Goal: Task Accomplishment & Management: Use online tool/utility

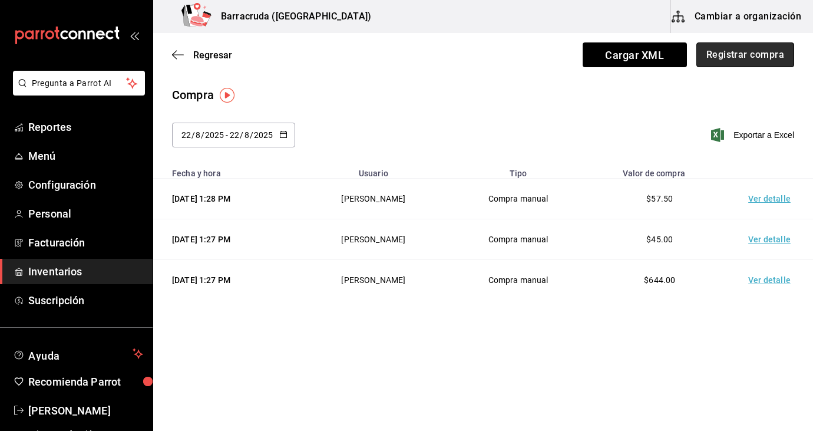
click at [722, 54] on button "Registrar compra" at bounding box center [745, 54] width 98 height 25
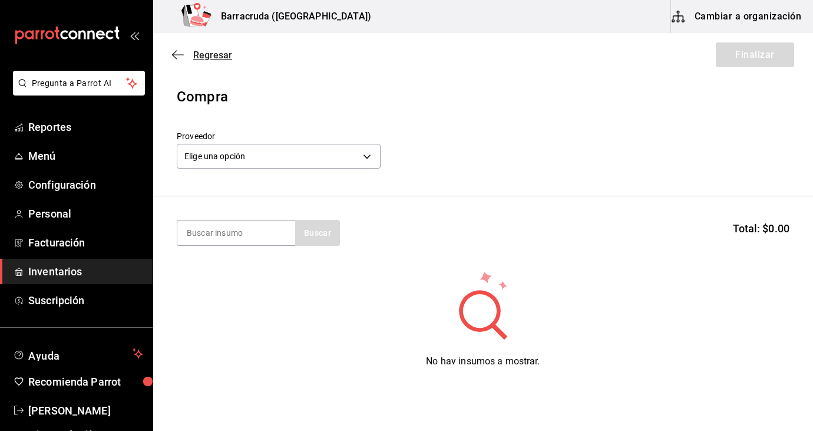
click at [177, 57] on icon "button" at bounding box center [178, 54] width 12 height 11
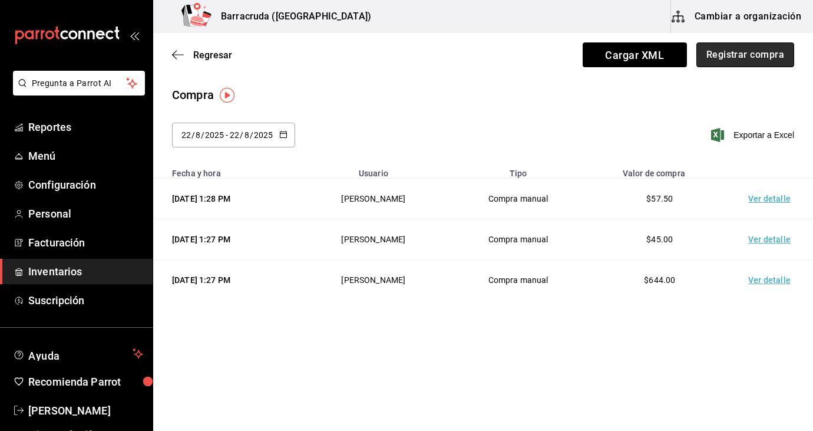
click at [768, 61] on button "Registrar compra" at bounding box center [745, 54] width 98 height 25
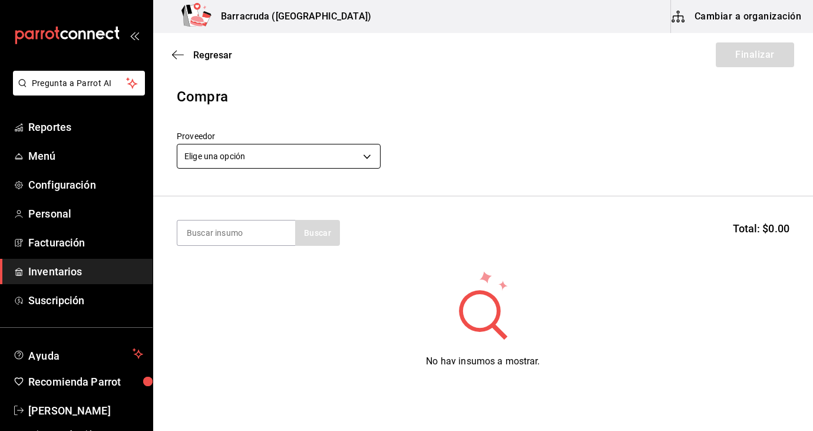
click at [369, 158] on body "Pregunta a Parrot AI Reportes Menú Configuración Personal Facturación Inventari…" at bounding box center [406, 182] width 813 height 364
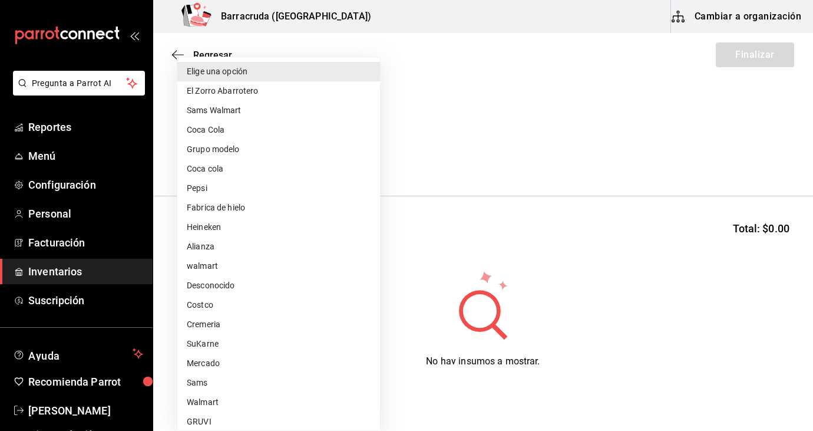
click at [209, 364] on li "Mercado" at bounding box center [278, 362] width 203 height 19
type input "f8227f61-4843-4432-8fcb-4275825620d8"
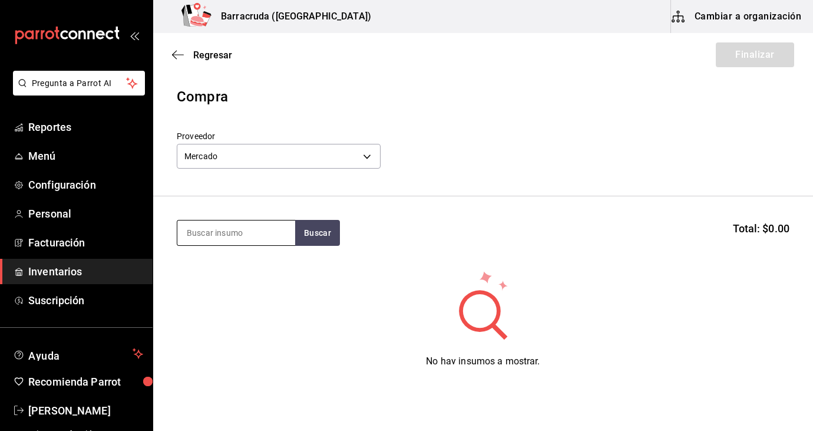
click at [216, 239] on input at bounding box center [236, 232] width 118 height 25
type input "alitas"
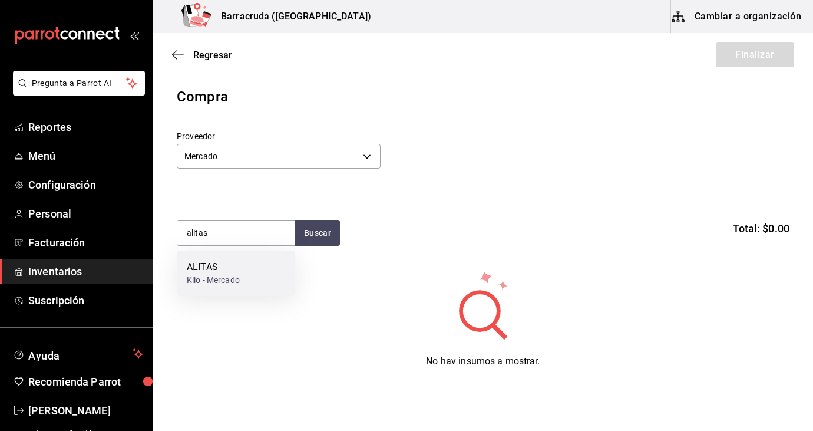
click at [199, 269] on div "ALITAS" at bounding box center [213, 267] width 53 height 14
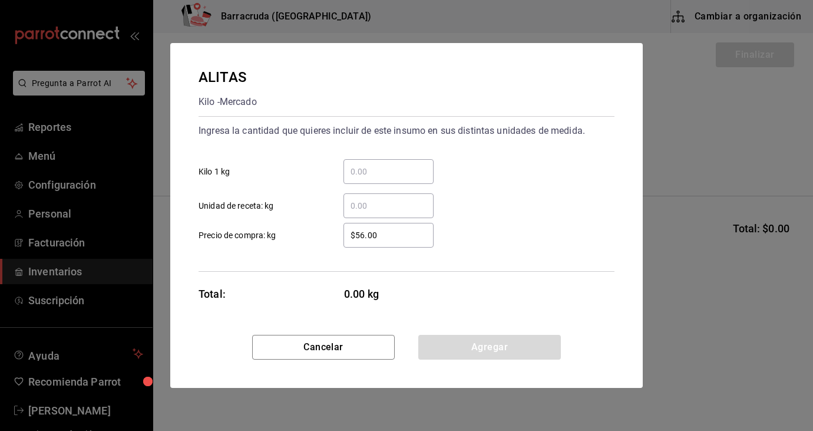
click at [370, 181] on div "​" at bounding box center [388, 171] width 90 height 25
click at [370, 178] on input "​ Kilo 1 kg" at bounding box center [388, 171] width 90 height 14
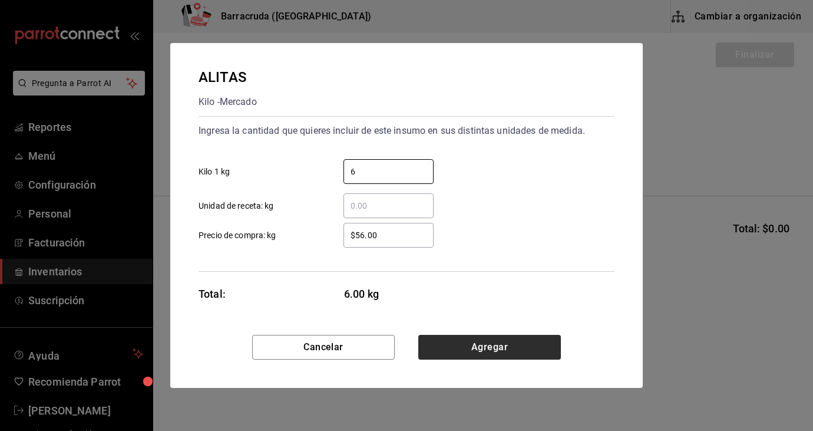
type input "6"
click at [517, 342] on button "Agregar" at bounding box center [489, 347] width 143 height 25
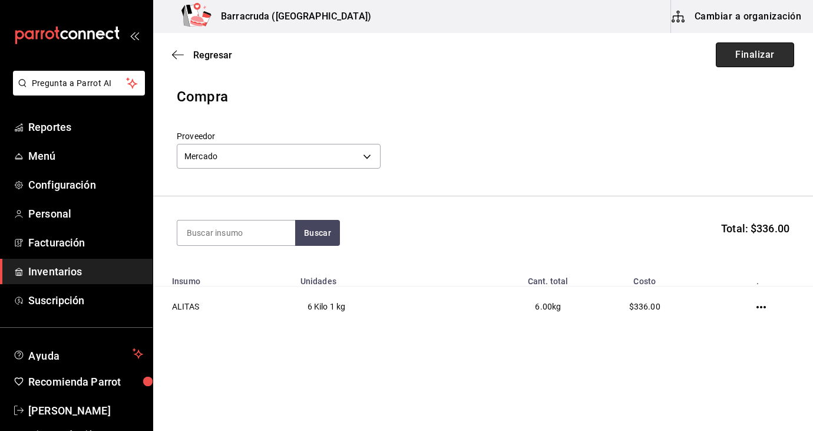
click at [745, 55] on button "Finalizar" at bounding box center [755, 54] width 78 height 25
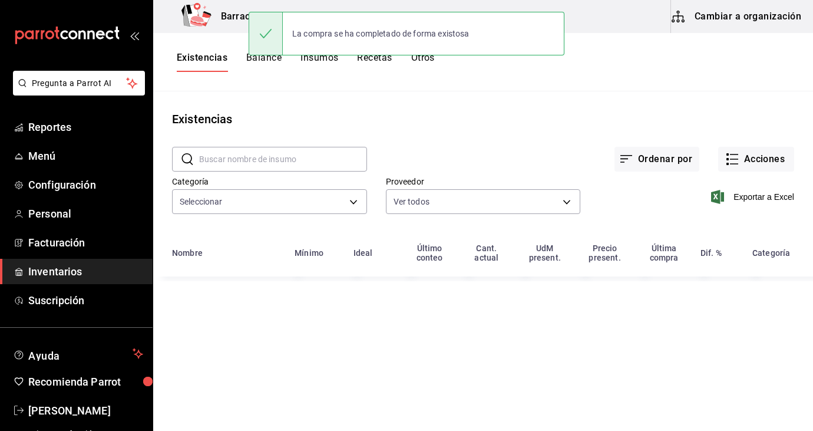
type input "519753a9-3a47-46cb-a8e6-52bca87bbc19,59bbcc72-bf19-4f01-9666-672037bcb59c,4f974…"
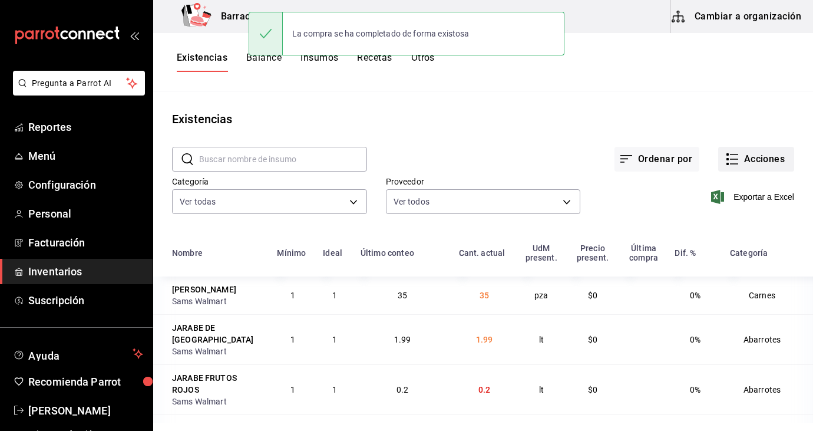
click at [756, 158] on button "Acciones" at bounding box center [756, 159] width 76 height 25
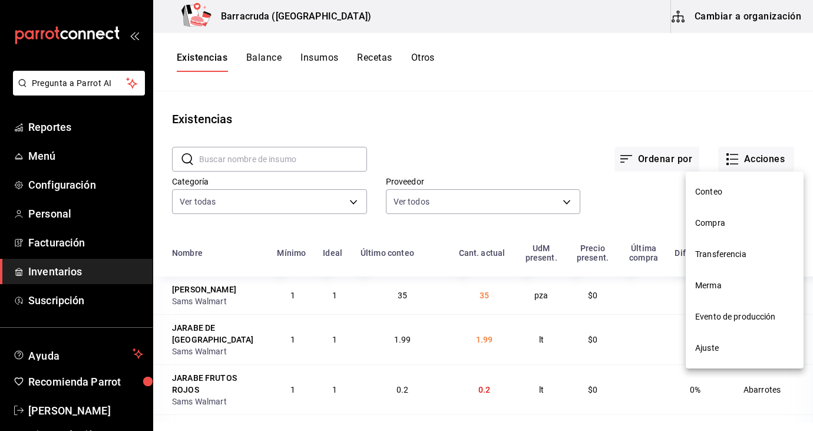
click at [710, 224] on span "Compra" at bounding box center [744, 223] width 99 height 12
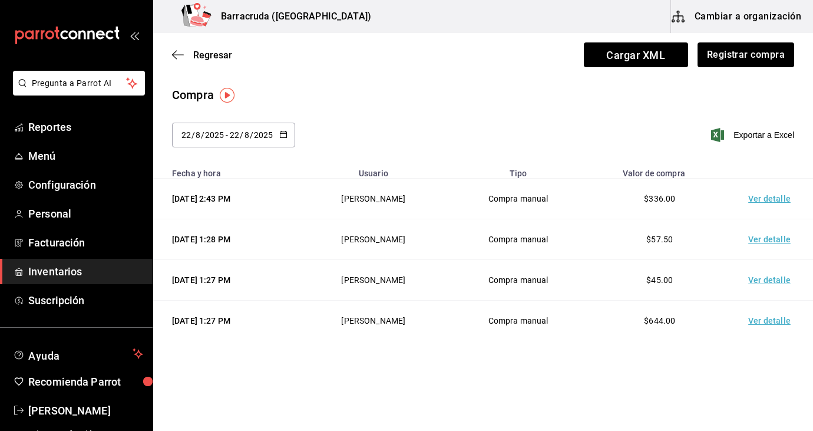
click at [284, 135] on icon "button" at bounding box center [283, 134] width 8 height 8
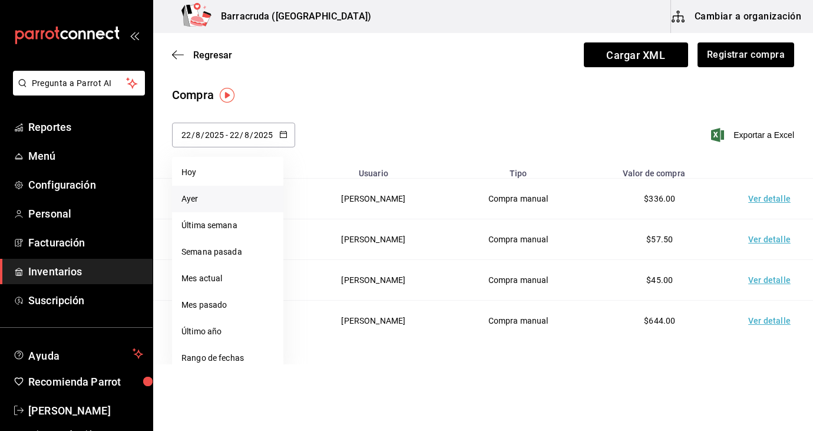
click at [185, 194] on li "Ayer" at bounding box center [227, 199] width 111 height 27
type input "[DATE]"
type input "21"
type input "[DATE]"
type input "21"
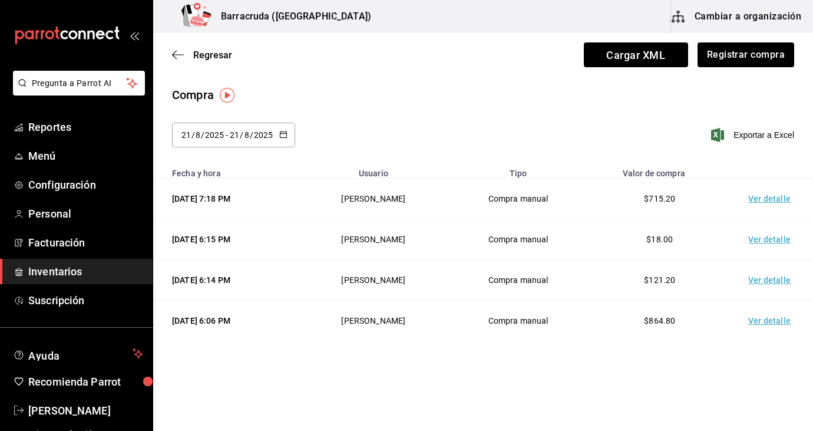
click at [776, 317] on td "Ver detalle" at bounding box center [771, 320] width 82 height 41
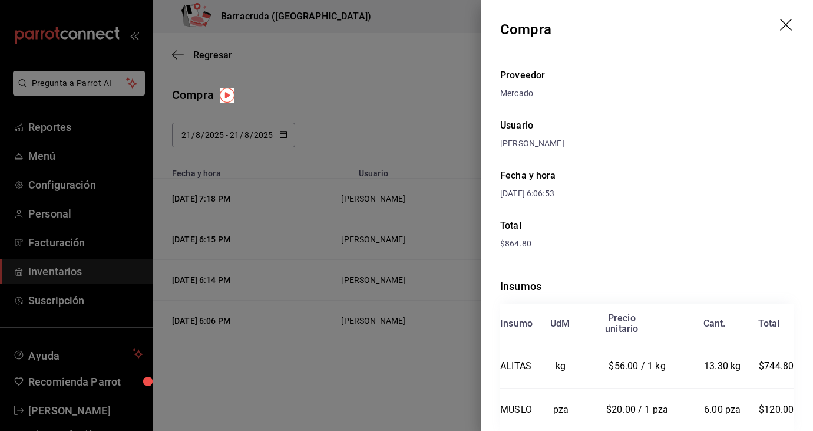
click at [789, 29] on icon "drag" at bounding box center [787, 26] width 14 height 14
